Goal: Obtain resource: Download file/media

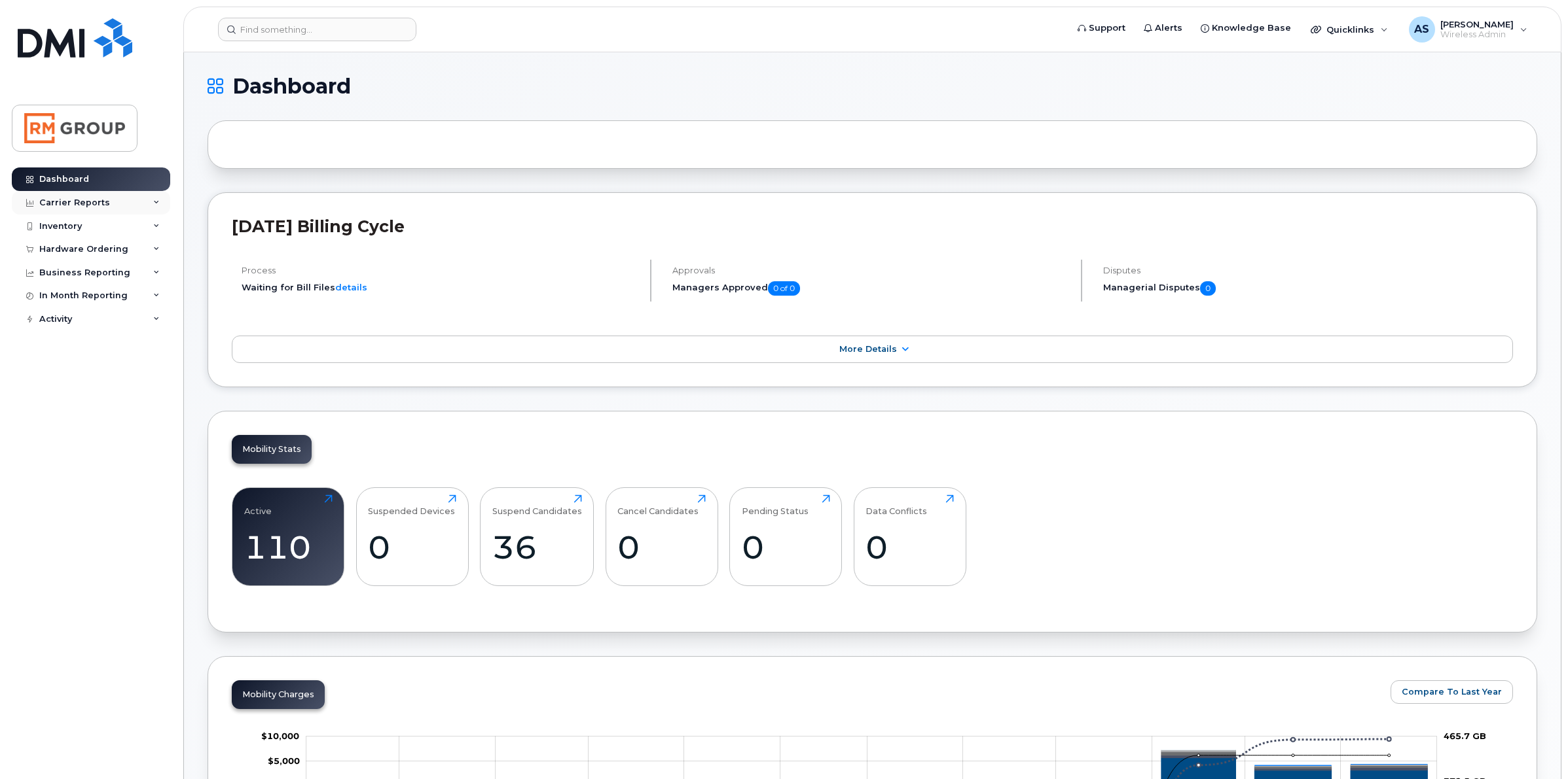
click at [156, 200] on div "Carrier Reports" at bounding box center [91, 203] width 158 height 24
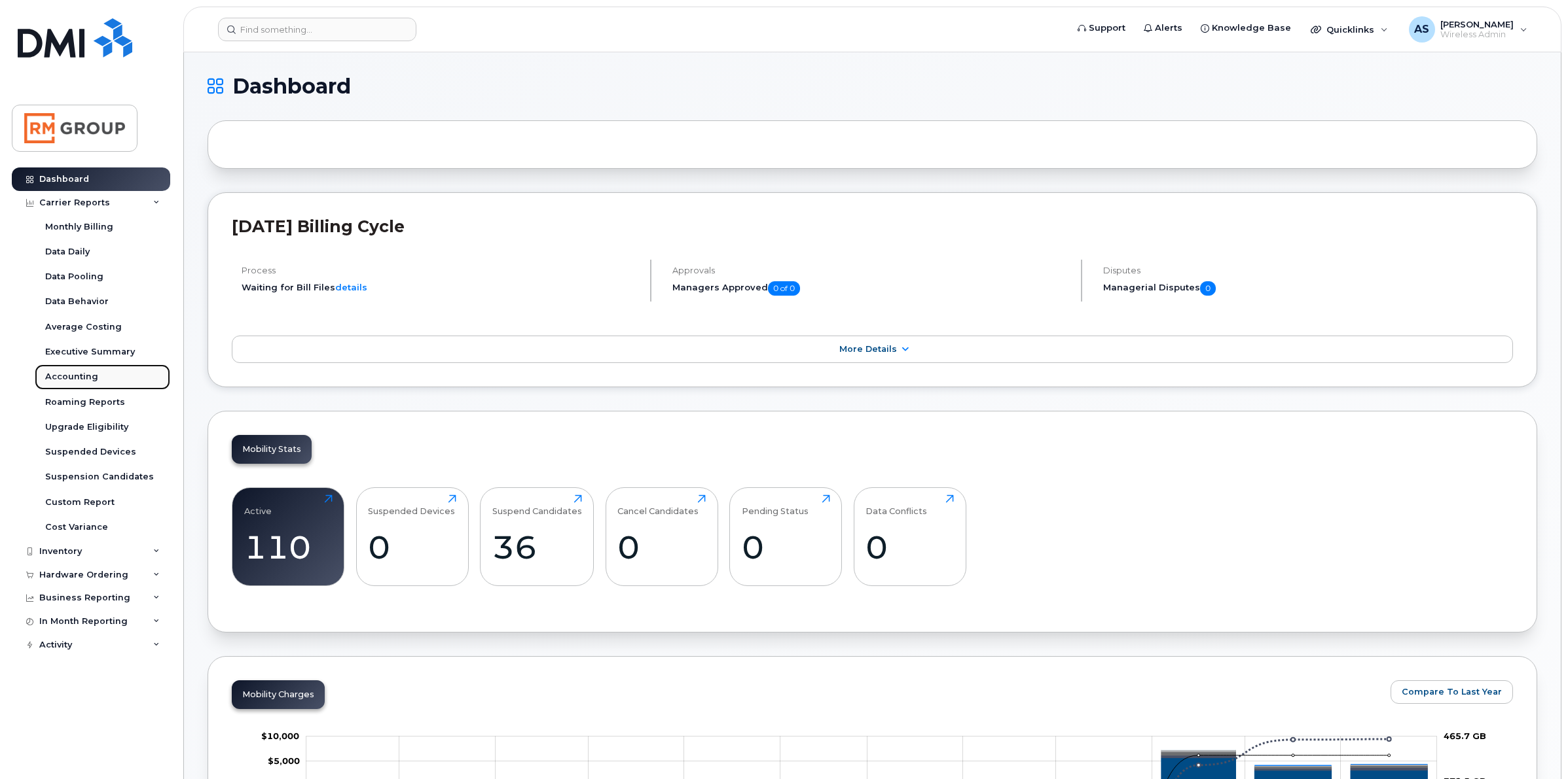
click at [71, 371] on link "Accounting" at bounding box center [103, 377] width 135 height 25
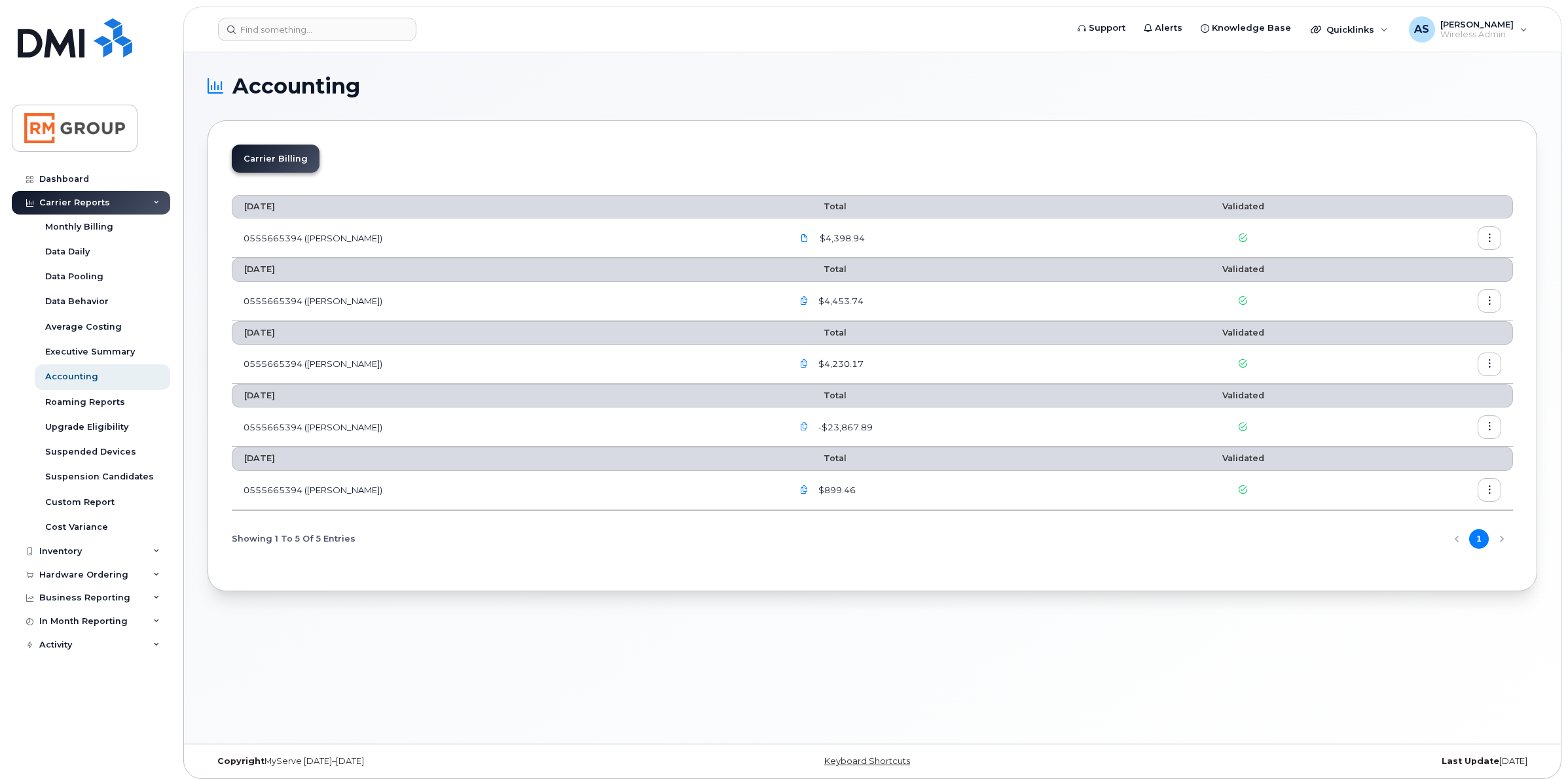
click at [1483, 298] on button "button" at bounding box center [1489, 301] width 24 height 24
click at [800, 301] on icon "button" at bounding box center [804, 301] width 9 height 9
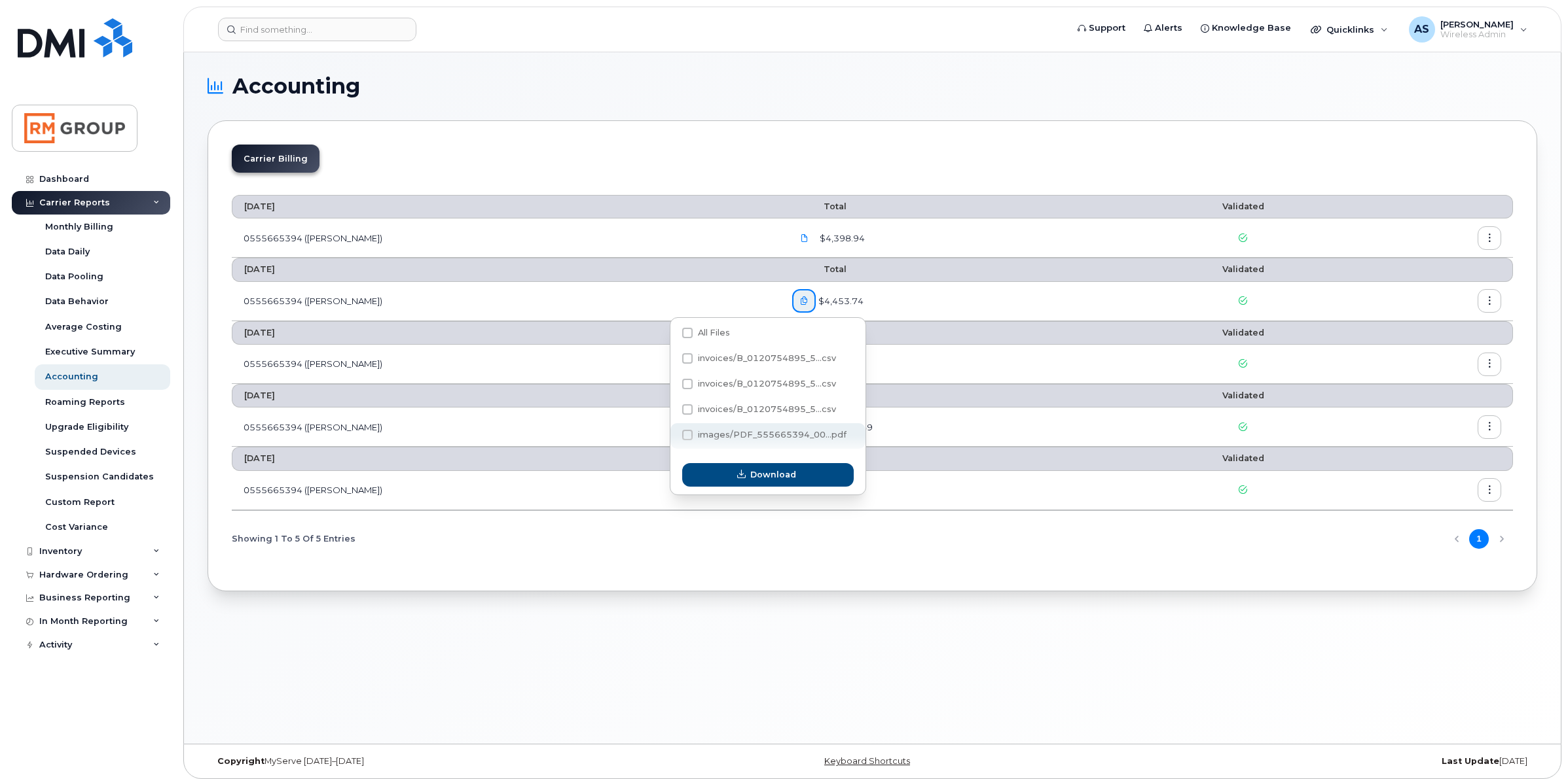
click at [717, 433] on span "images/PDF_555665394_00...pdf" at bounding box center [772, 434] width 149 height 10
click at [673, 433] on input "images/PDF_555665394_00...pdf" at bounding box center [670, 435] width 7 height 7
checkbox input "true"
click at [728, 482] on button "Download" at bounding box center [768, 475] width 172 height 24
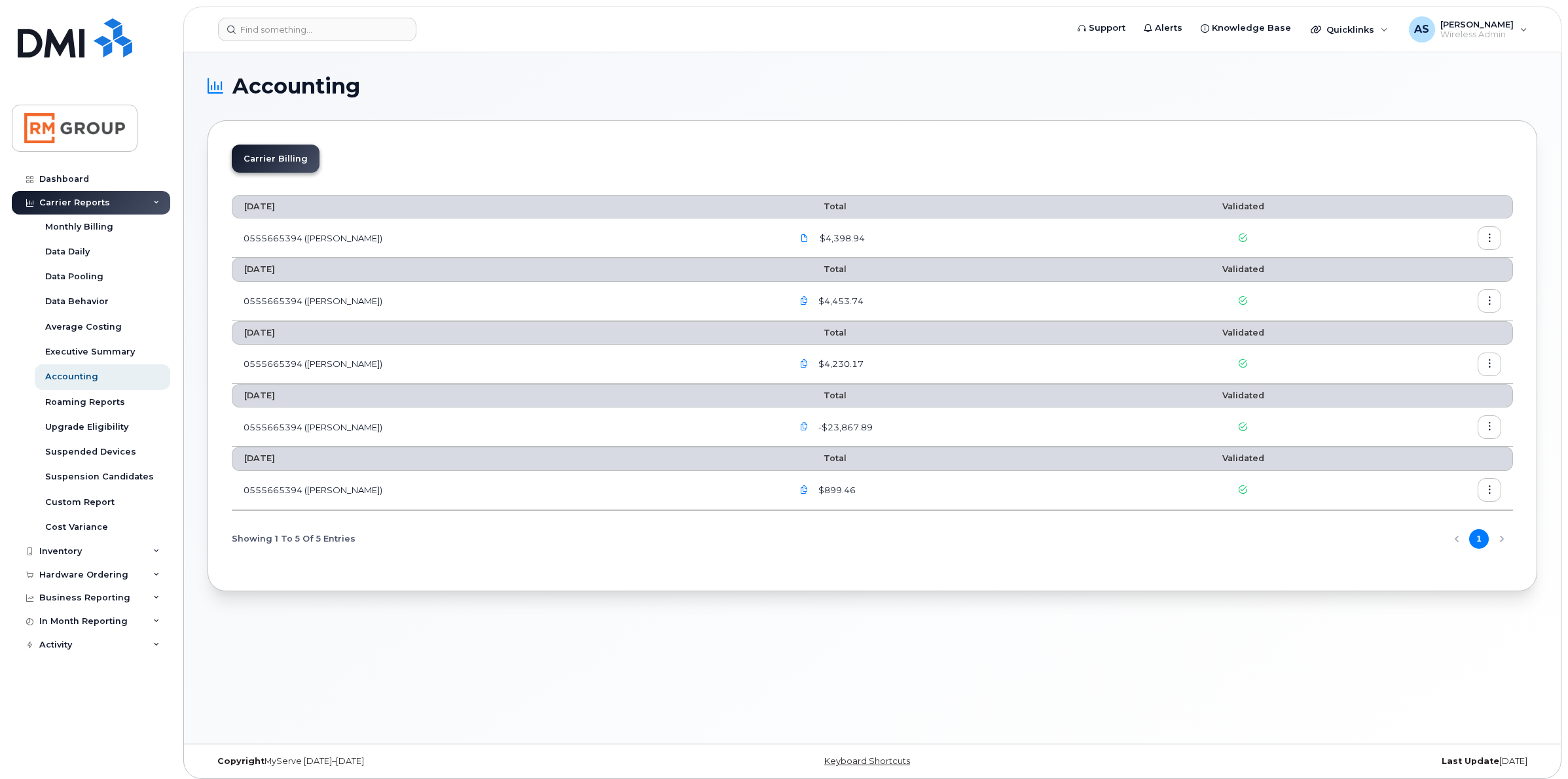
click at [800, 365] on icon "button" at bounding box center [804, 364] width 9 height 9
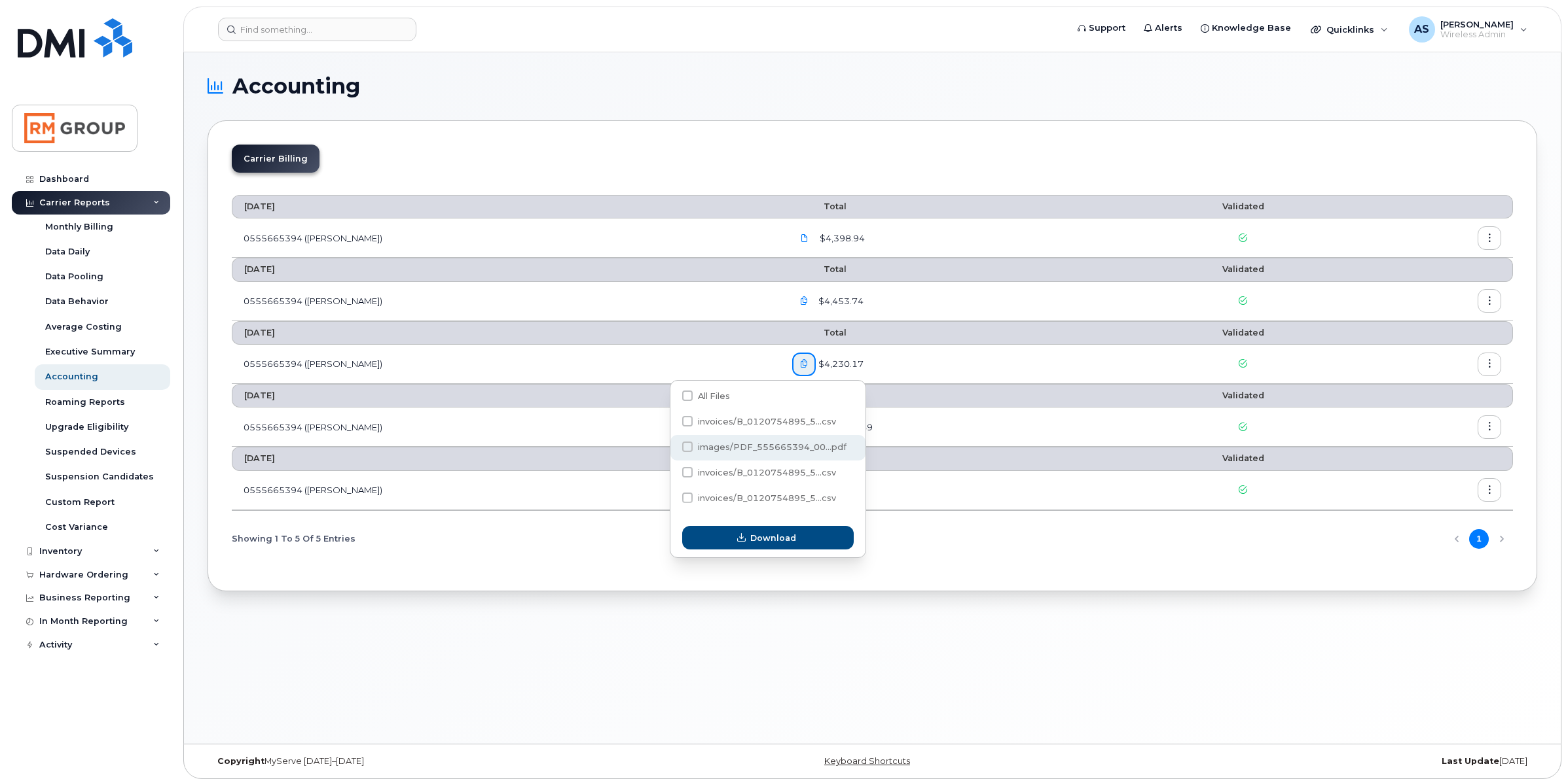
click at [692, 446] on span at bounding box center [687, 447] width 11 height 11
click at [673, 446] on input "images/PDF_555665394_00...pdf" at bounding box center [670, 447] width 7 height 7
checkbox input "true"
click at [754, 540] on span "Download" at bounding box center [773, 538] width 46 height 12
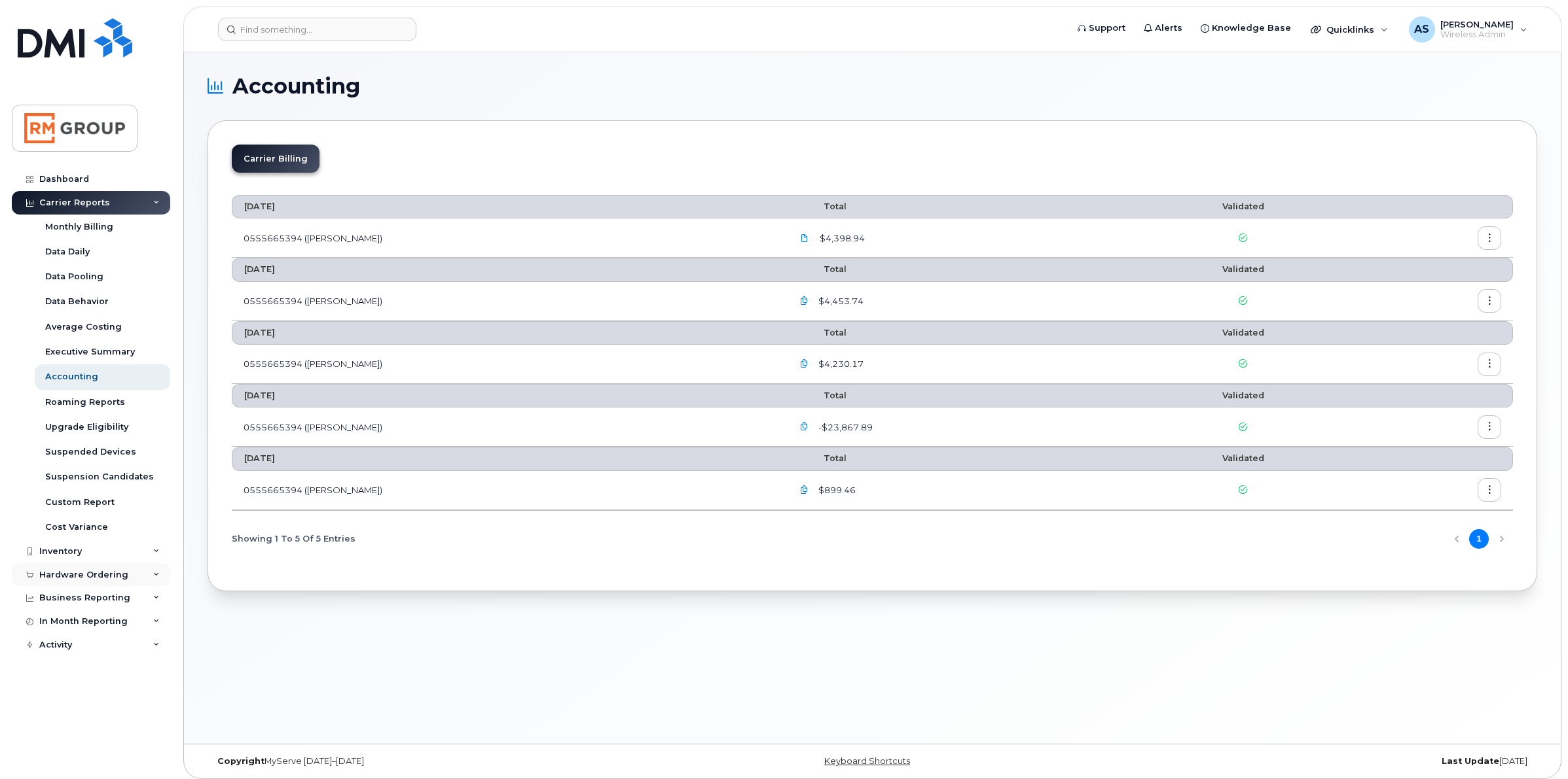
click at [158, 575] on icon at bounding box center [156, 575] width 7 height 7
click at [81, 592] on link "Overview" at bounding box center [103, 598] width 135 height 25
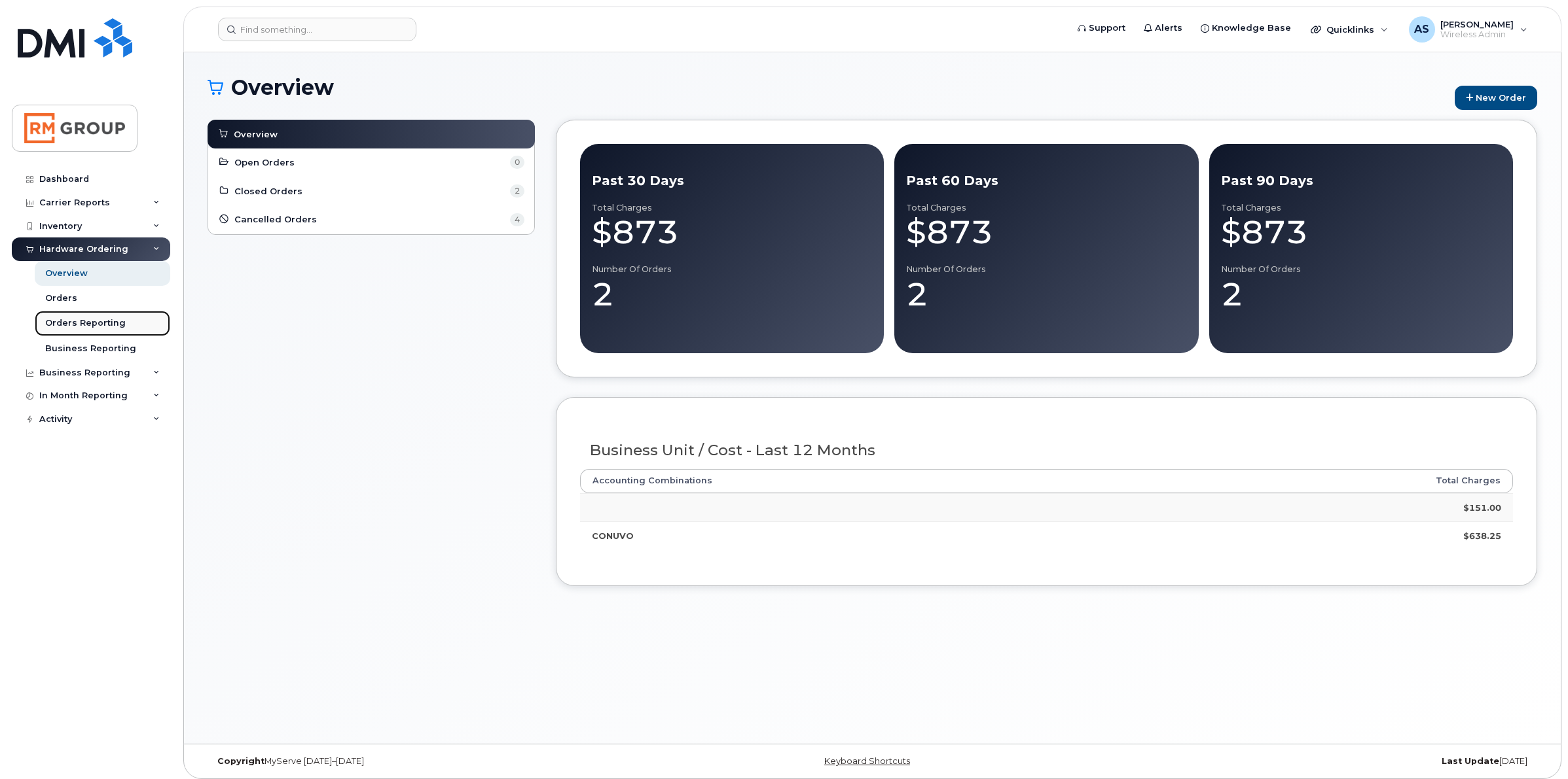
click at [64, 319] on div "Orders Reporting" at bounding box center [85, 323] width 81 height 12
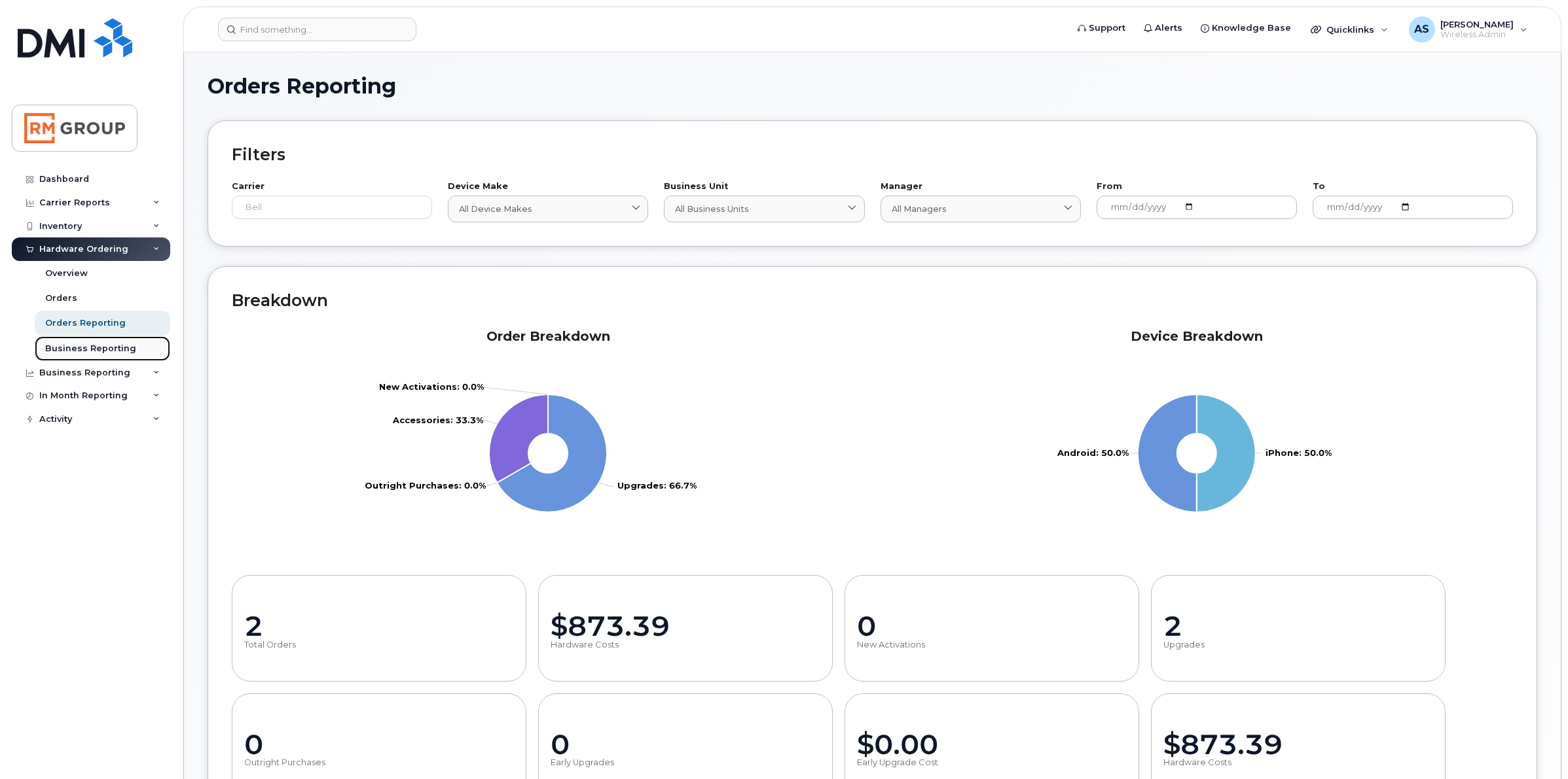
click at [70, 342] on link "Business Reporting" at bounding box center [103, 349] width 135 height 25
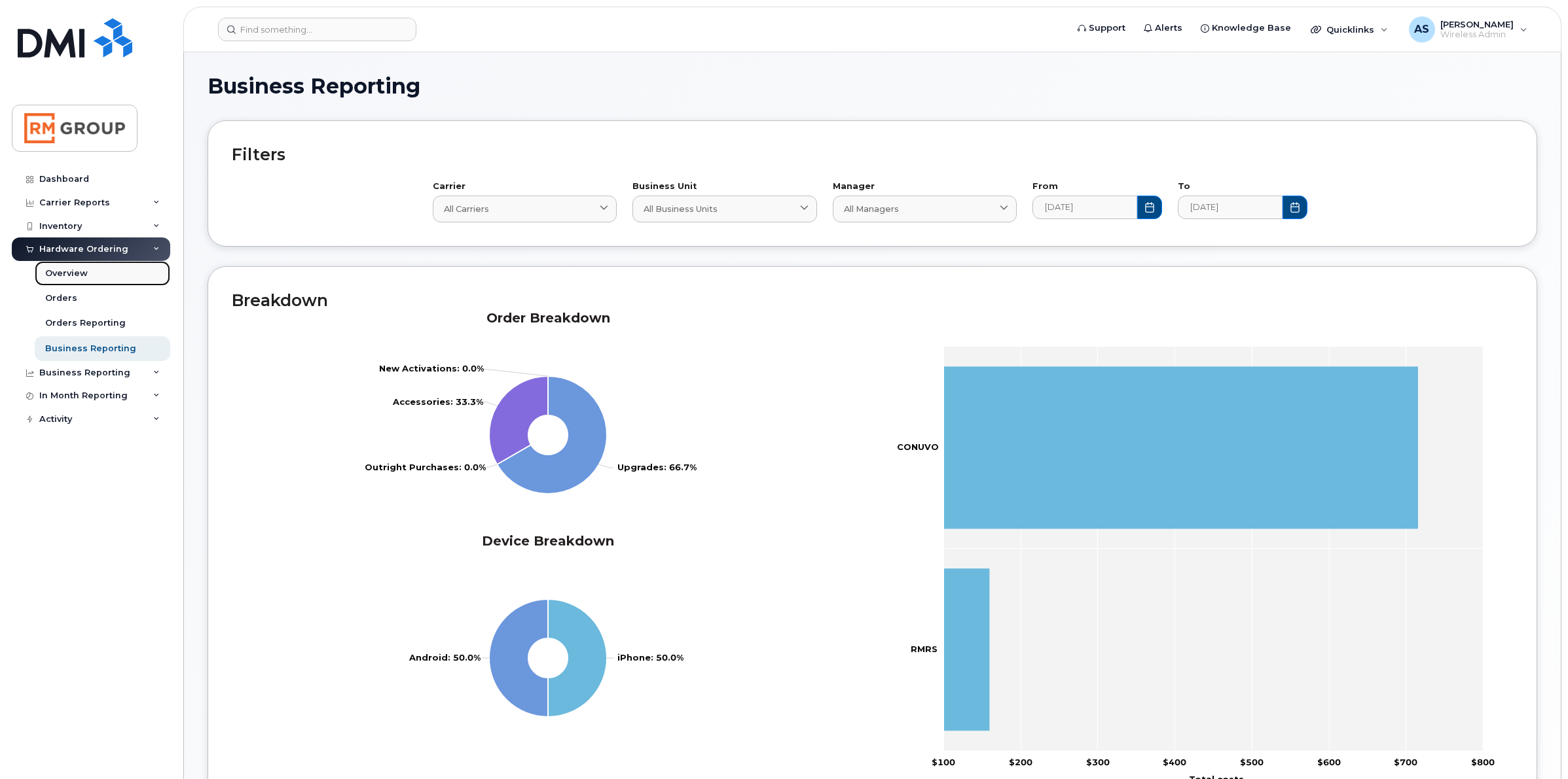
click at [74, 271] on div "Overview" at bounding box center [66, 273] width 43 height 12
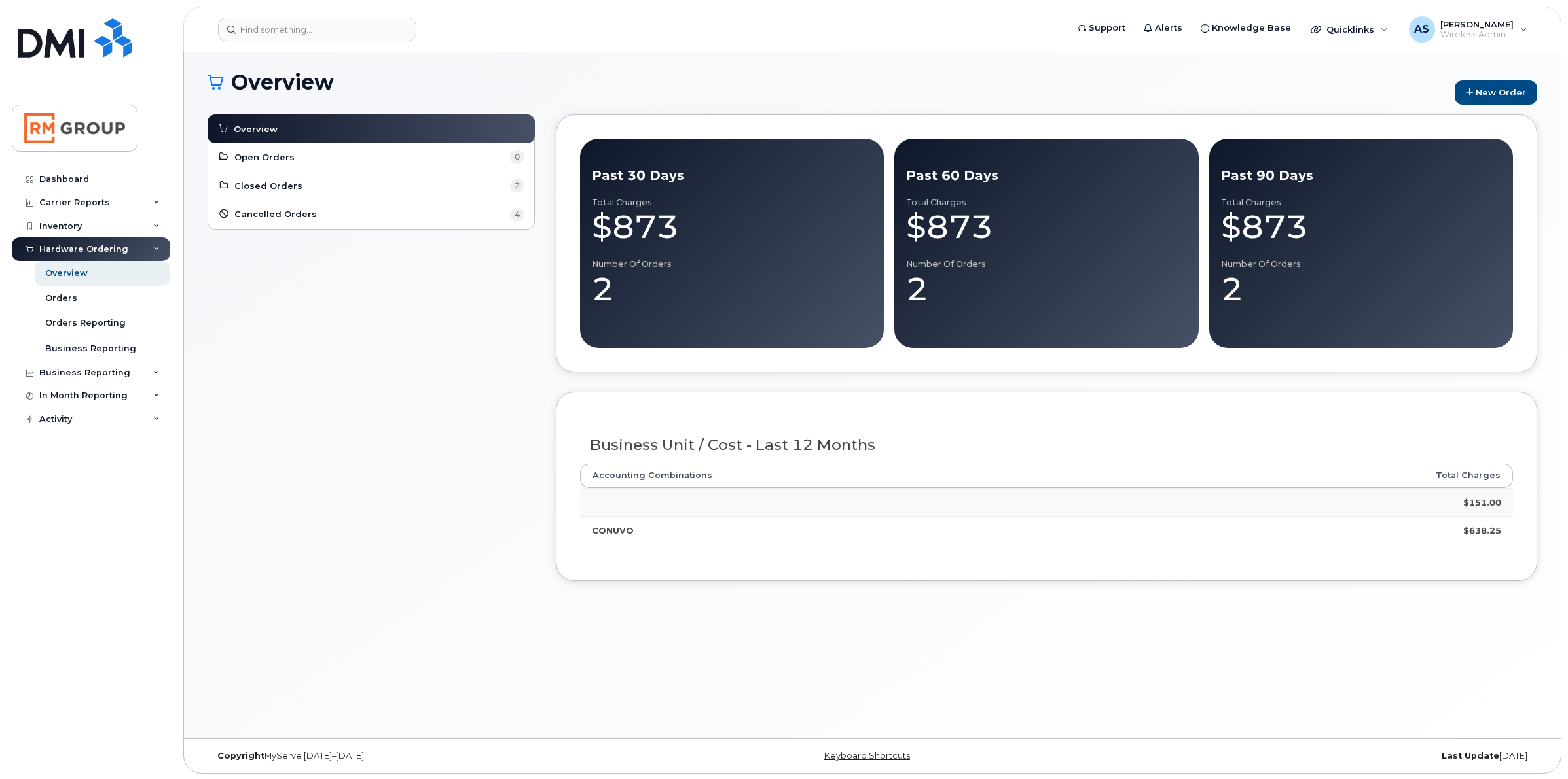
scroll to position [7, 0]
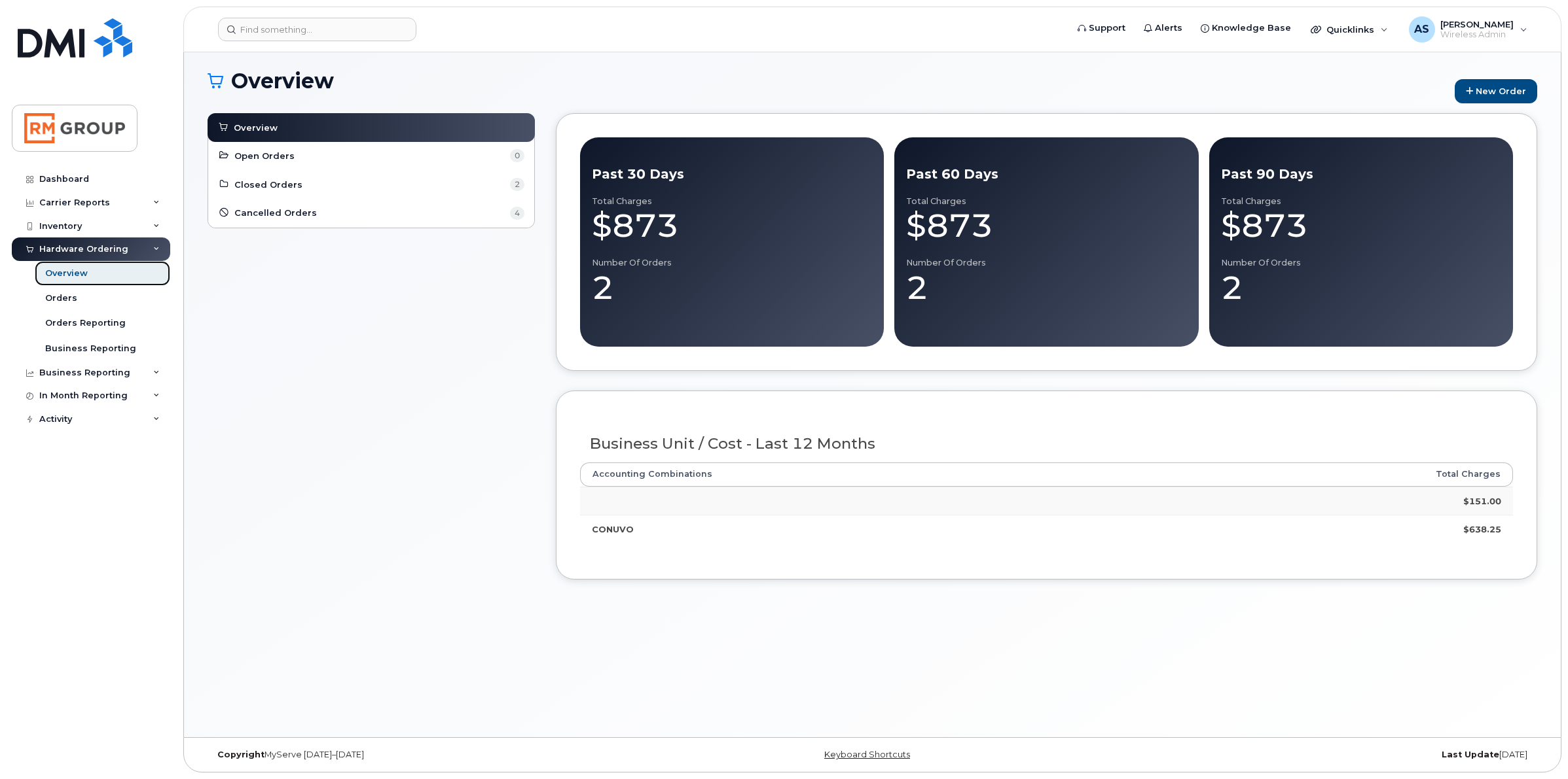
click at [69, 273] on div "Overview" at bounding box center [66, 273] width 43 height 12
click at [66, 299] on div "Orders" at bounding box center [61, 298] width 32 height 12
click at [74, 302] on link "Orders" at bounding box center [103, 298] width 135 height 25
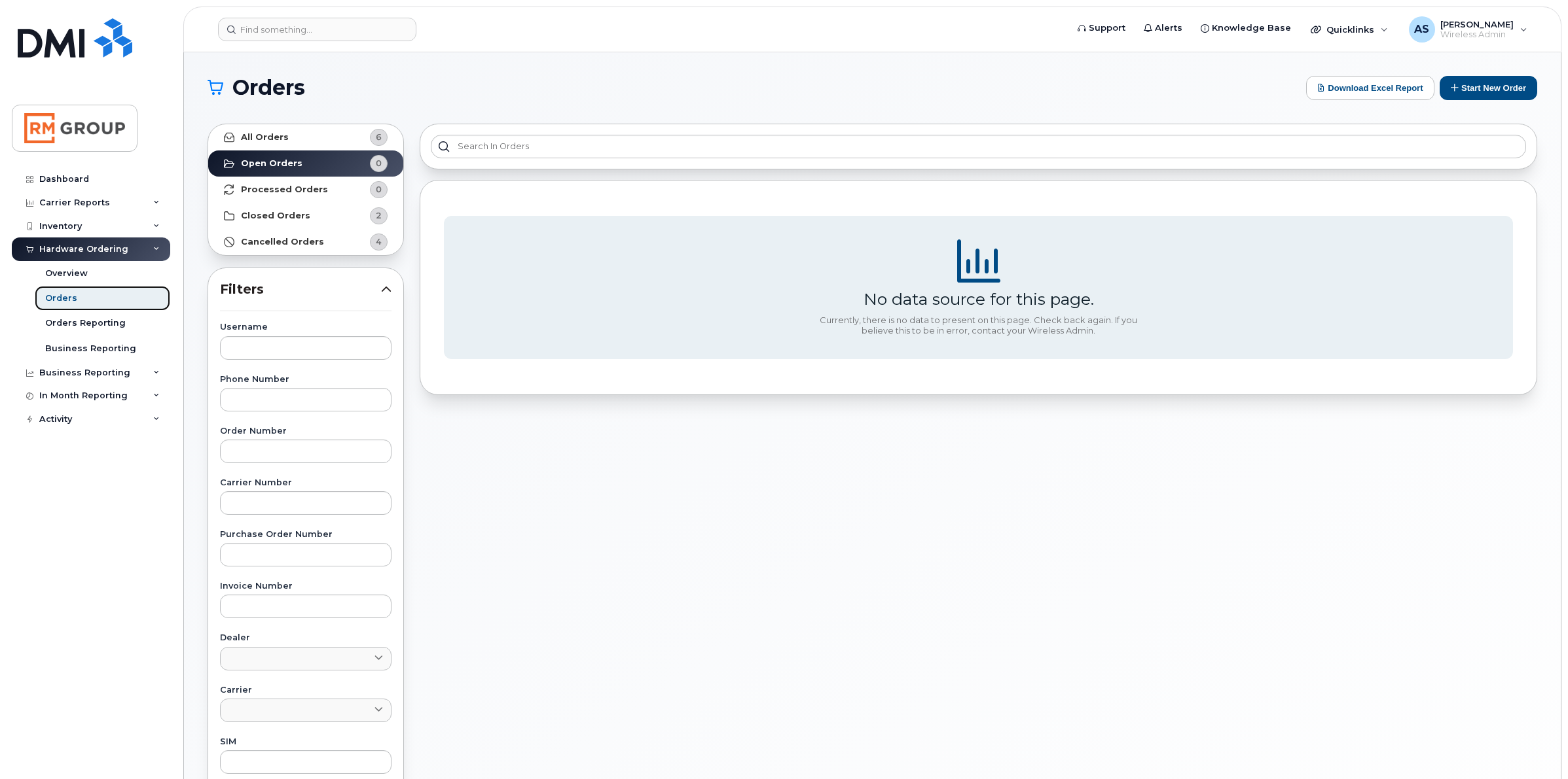
scroll to position [314, 0]
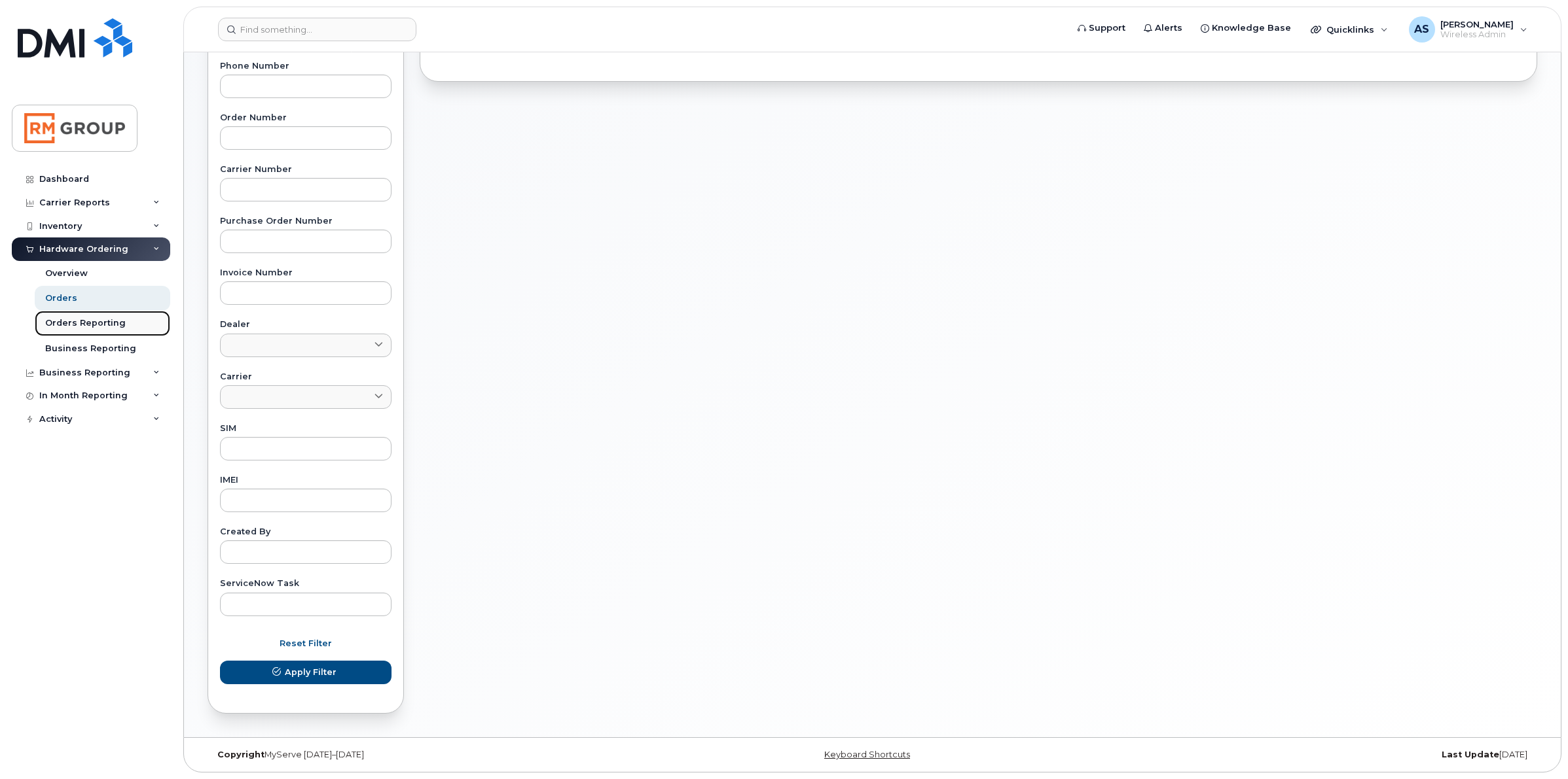
click at [89, 325] on div "Orders Reporting" at bounding box center [85, 323] width 81 height 12
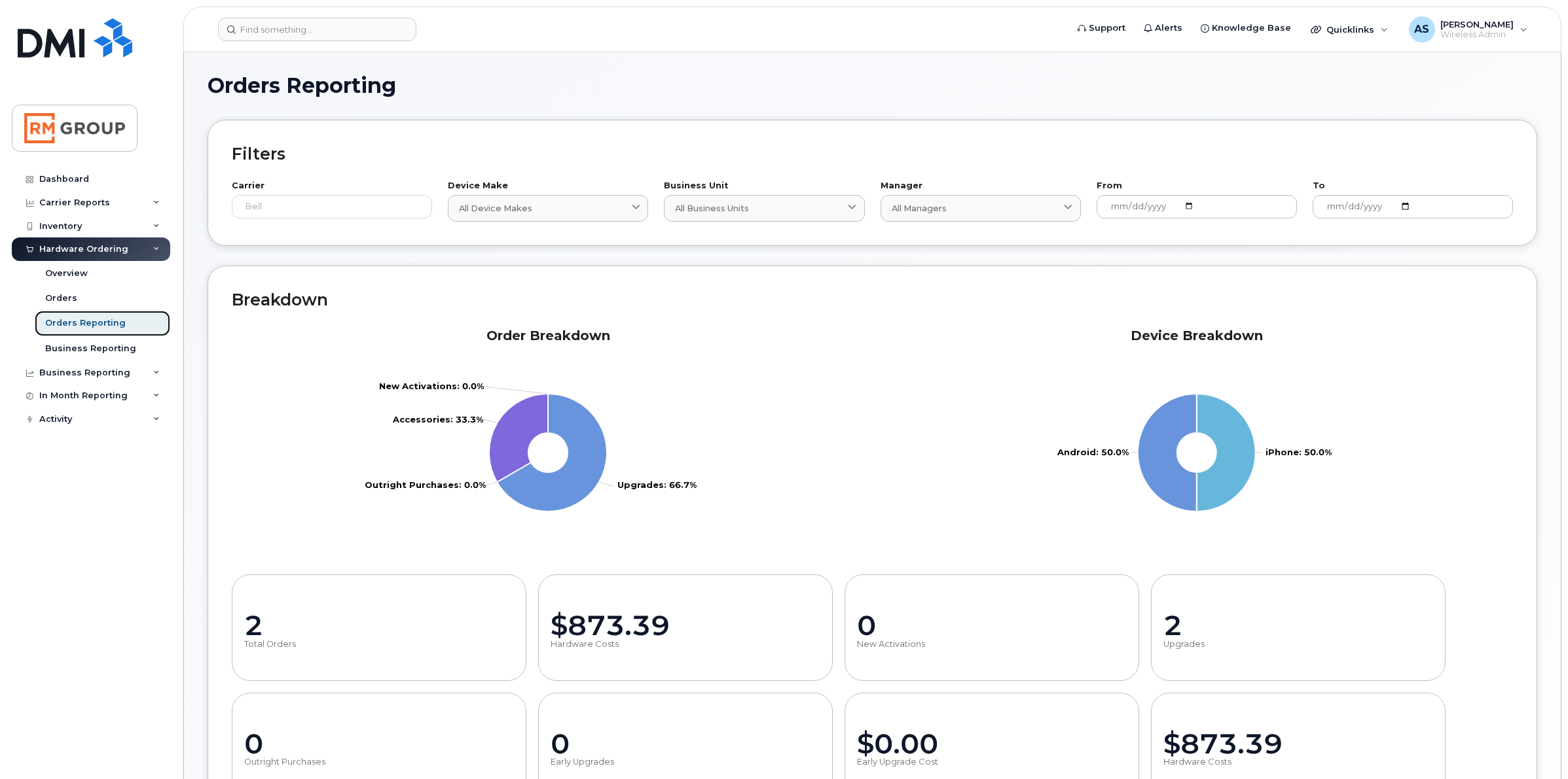
scroll to position [547, 0]
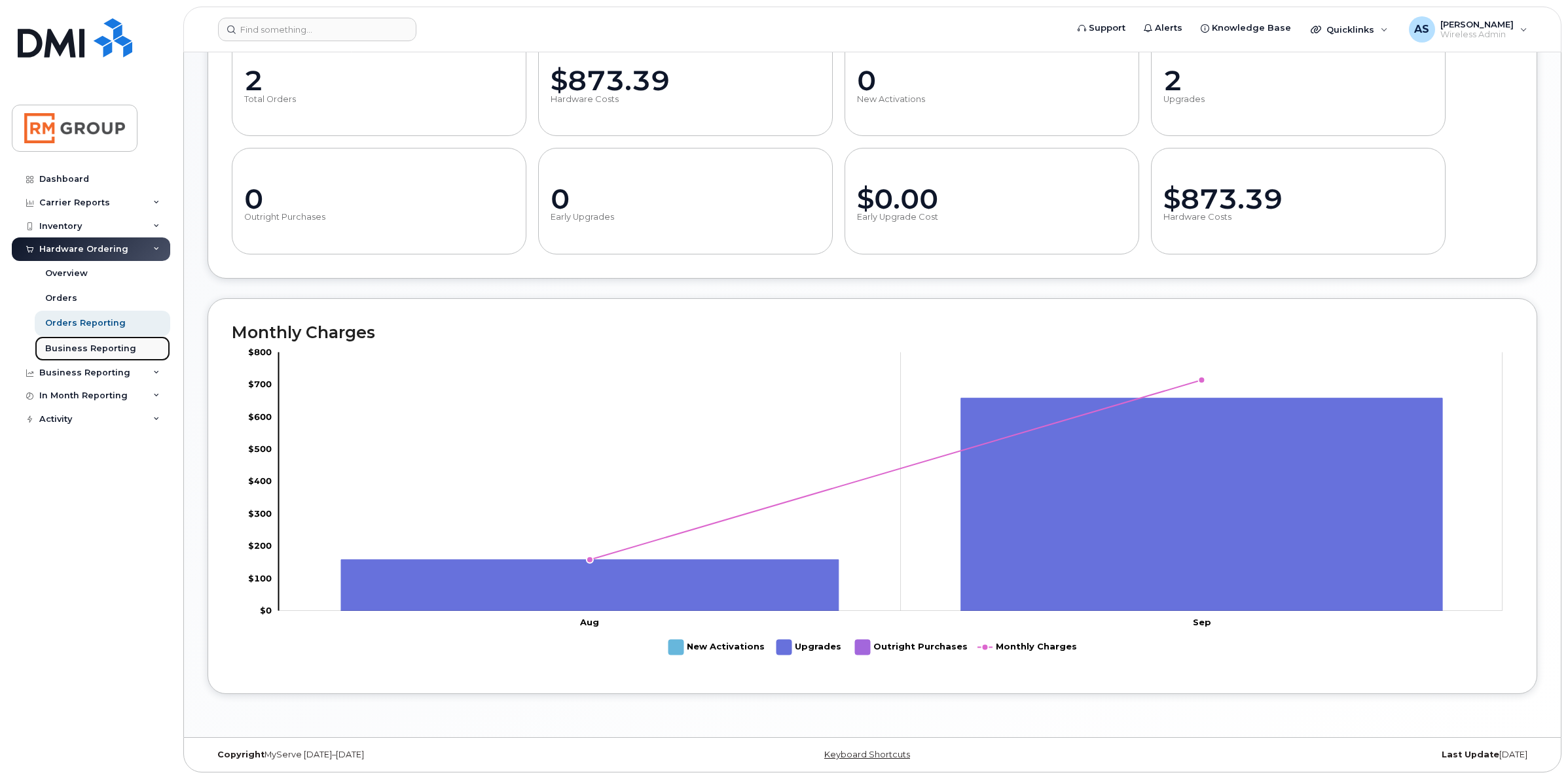
click at [86, 351] on div "Business Reporting" at bounding box center [91, 349] width 91 height 12
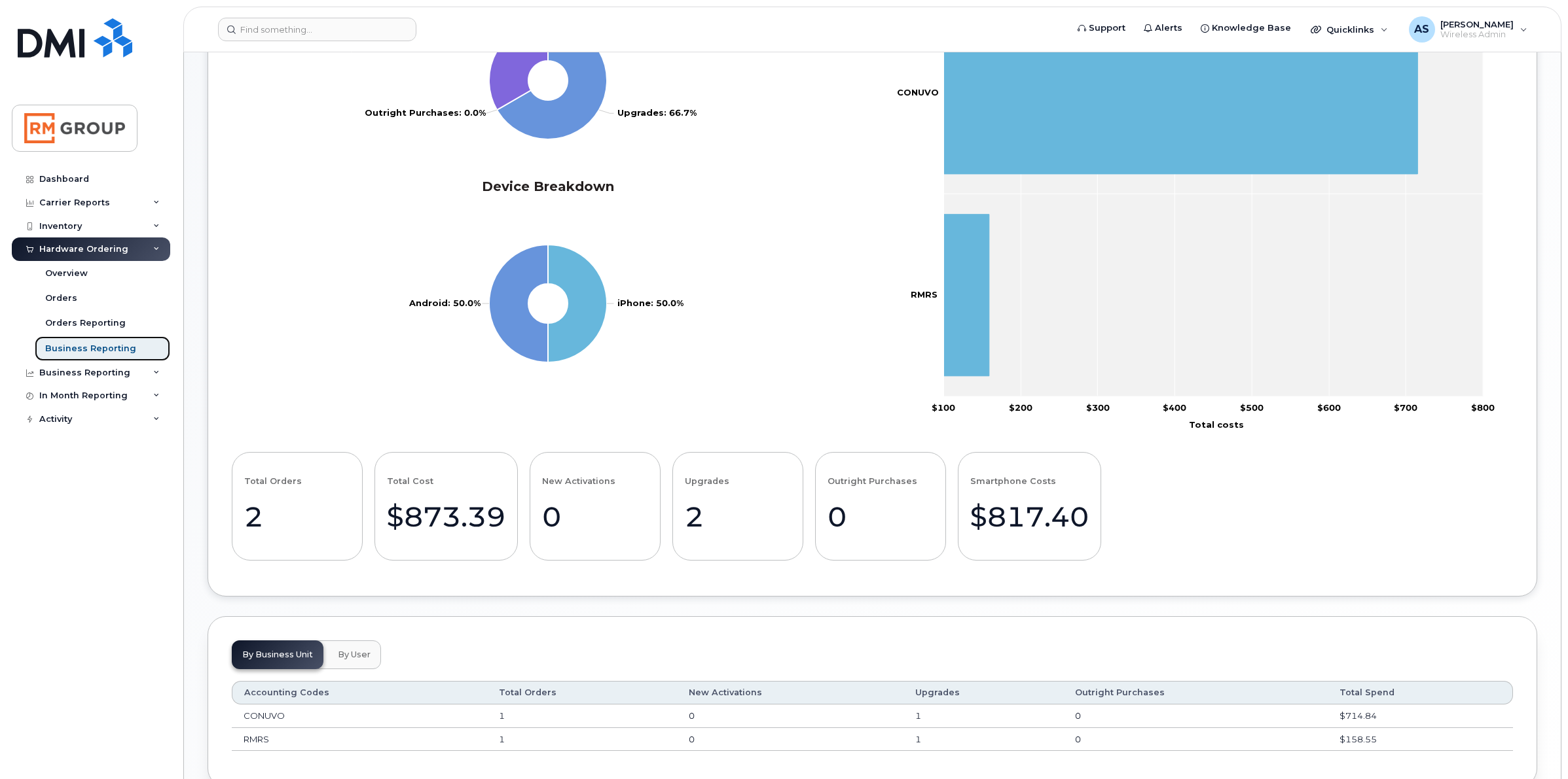
scroll to position [430, 0]
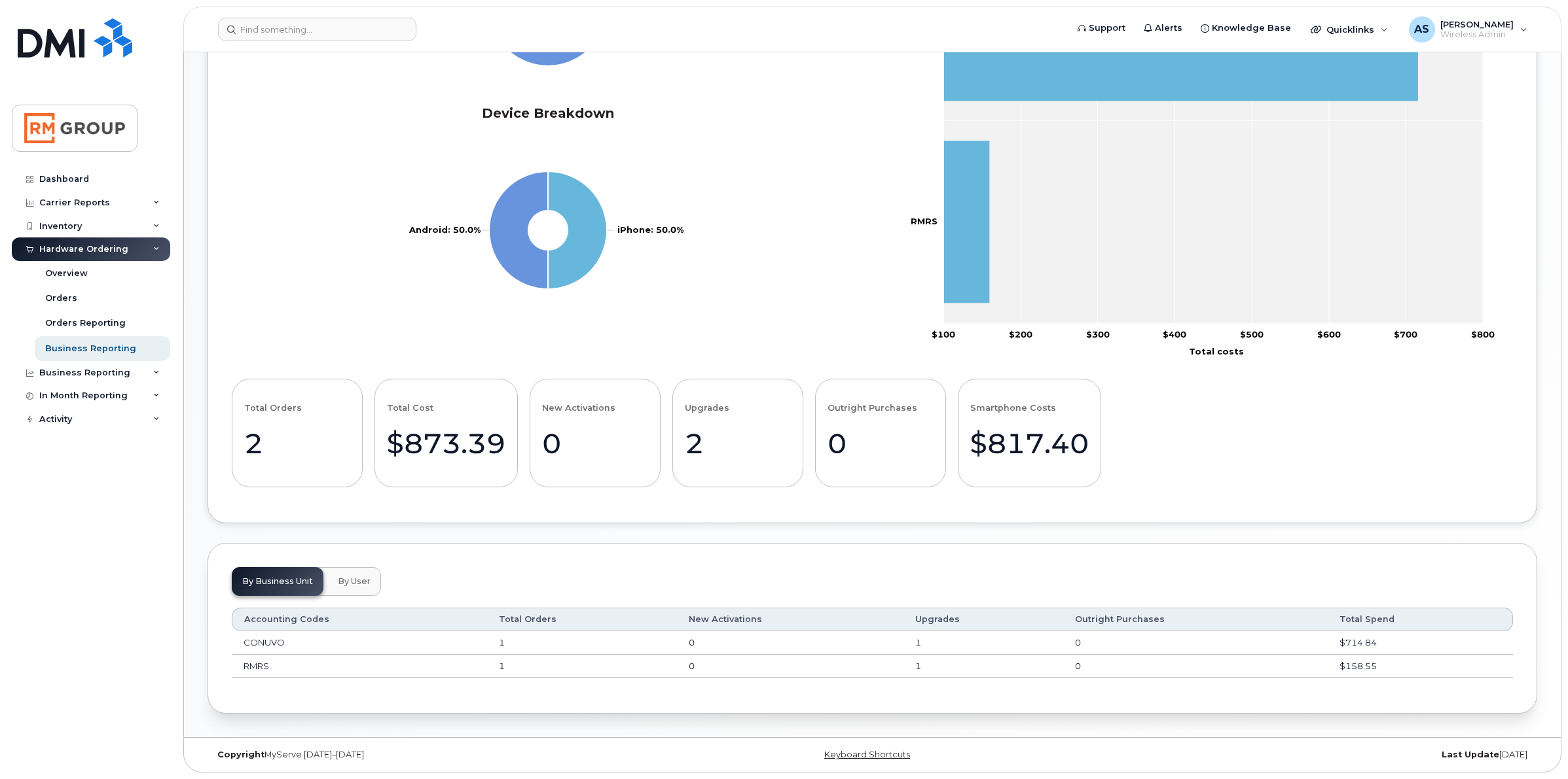
click at [248, 648] on td "CONUVO" at bounding box center [359, 643] width 255 height 24
